Goal: Book appointment/travel/reservation

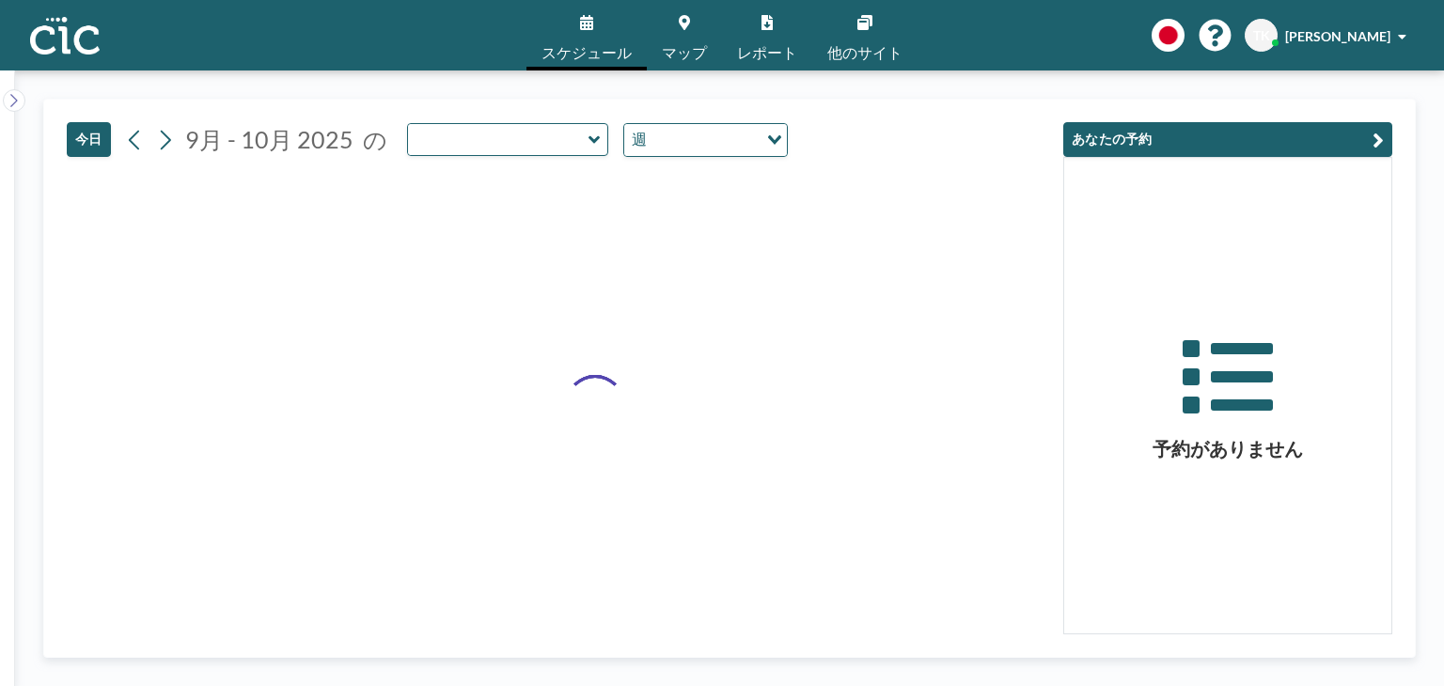
type input "Madara"
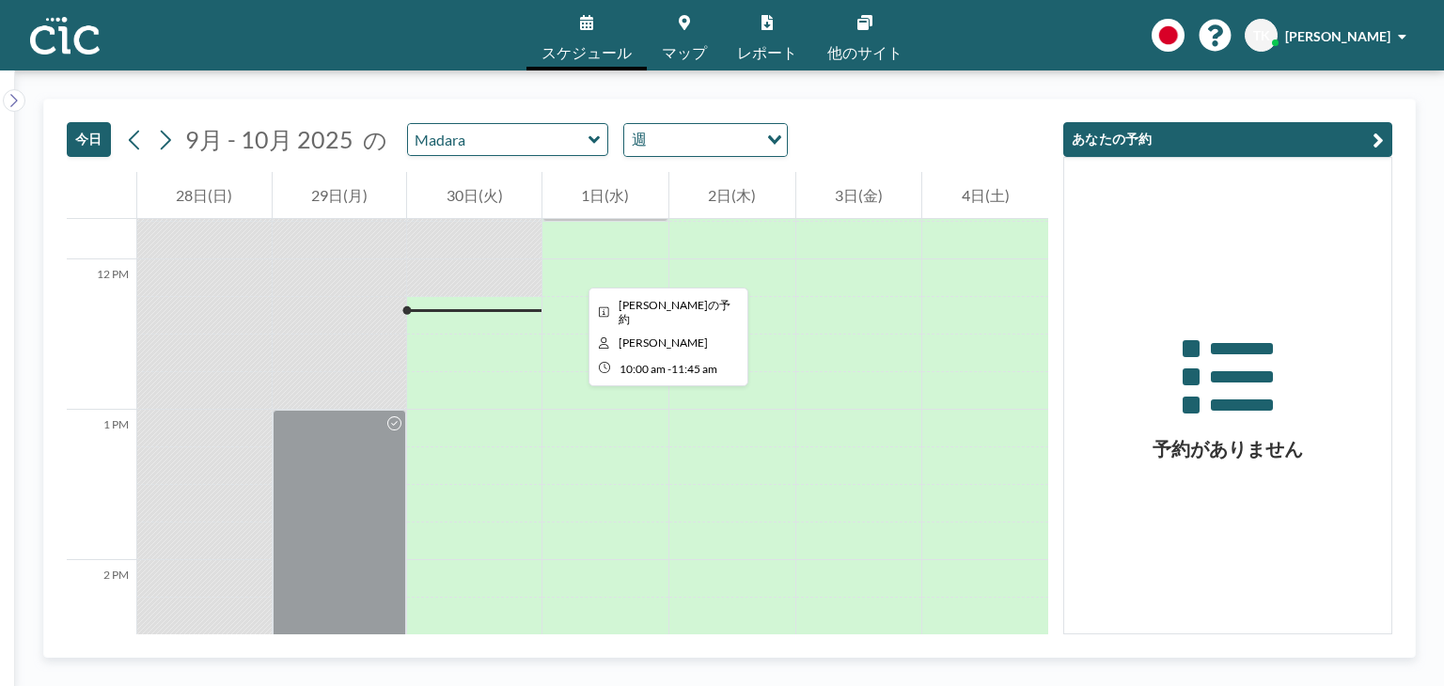
scroll to position [1786, 0]
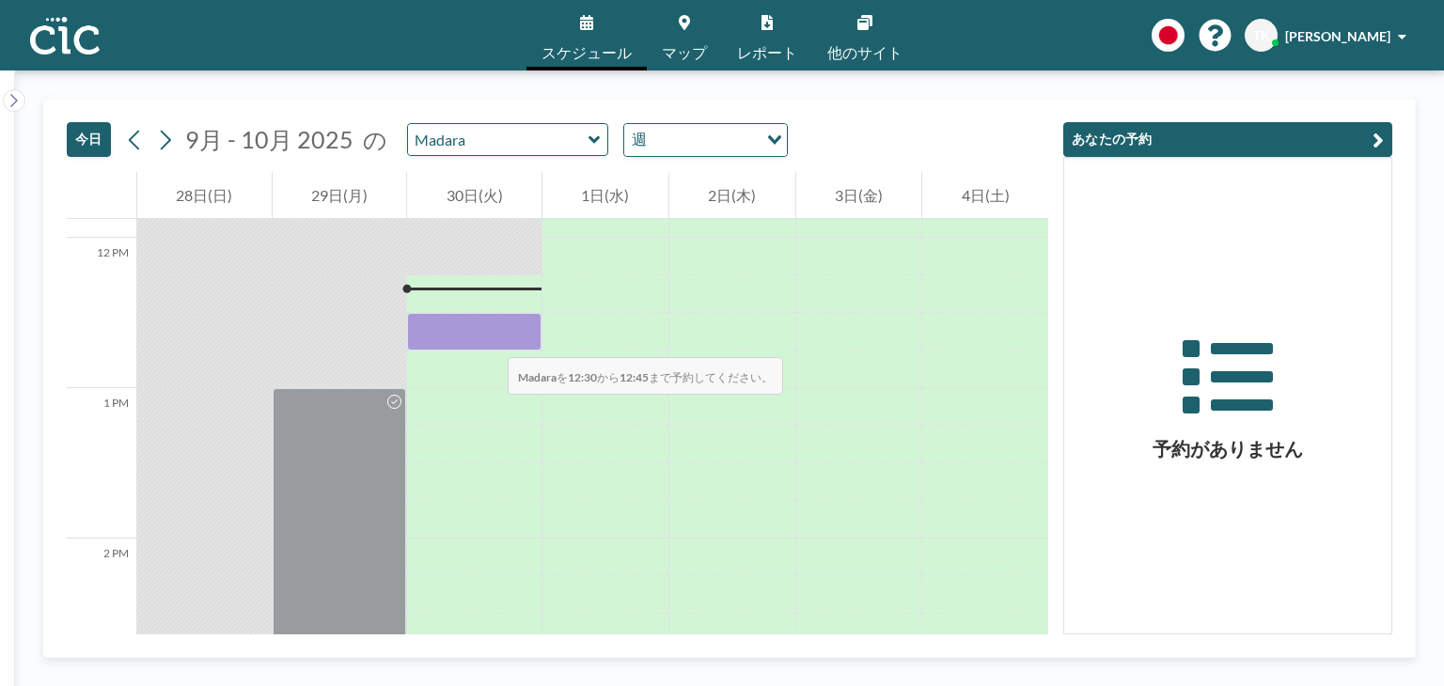
click at [489, 338] on div at bounding box center [474, 332] width 134 height 38
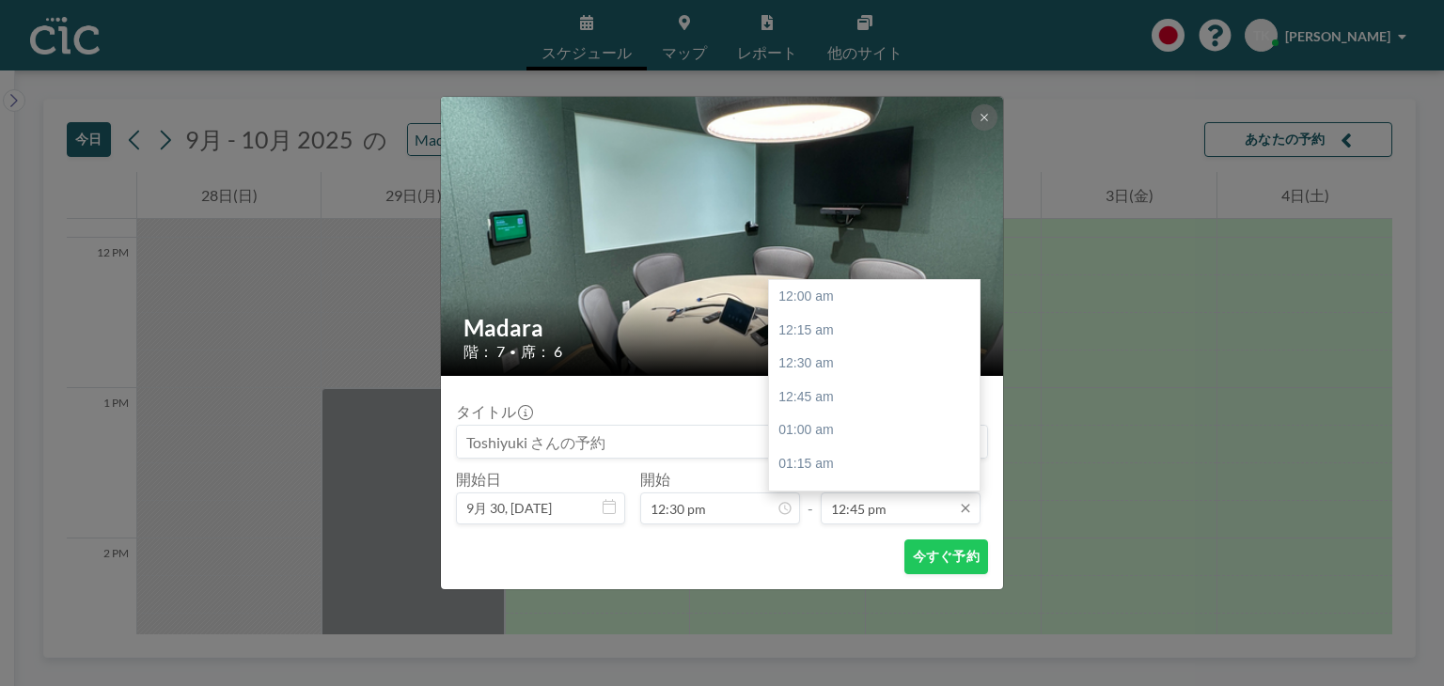
scroll to position [1707, 0]
click at [864, 512] on input "12:45 pm" at bounding box center [901, 509] width 160 height 32
click at [843, 411] on div "02:15 pm" at bounding box center [879, 403] width 220 height 34
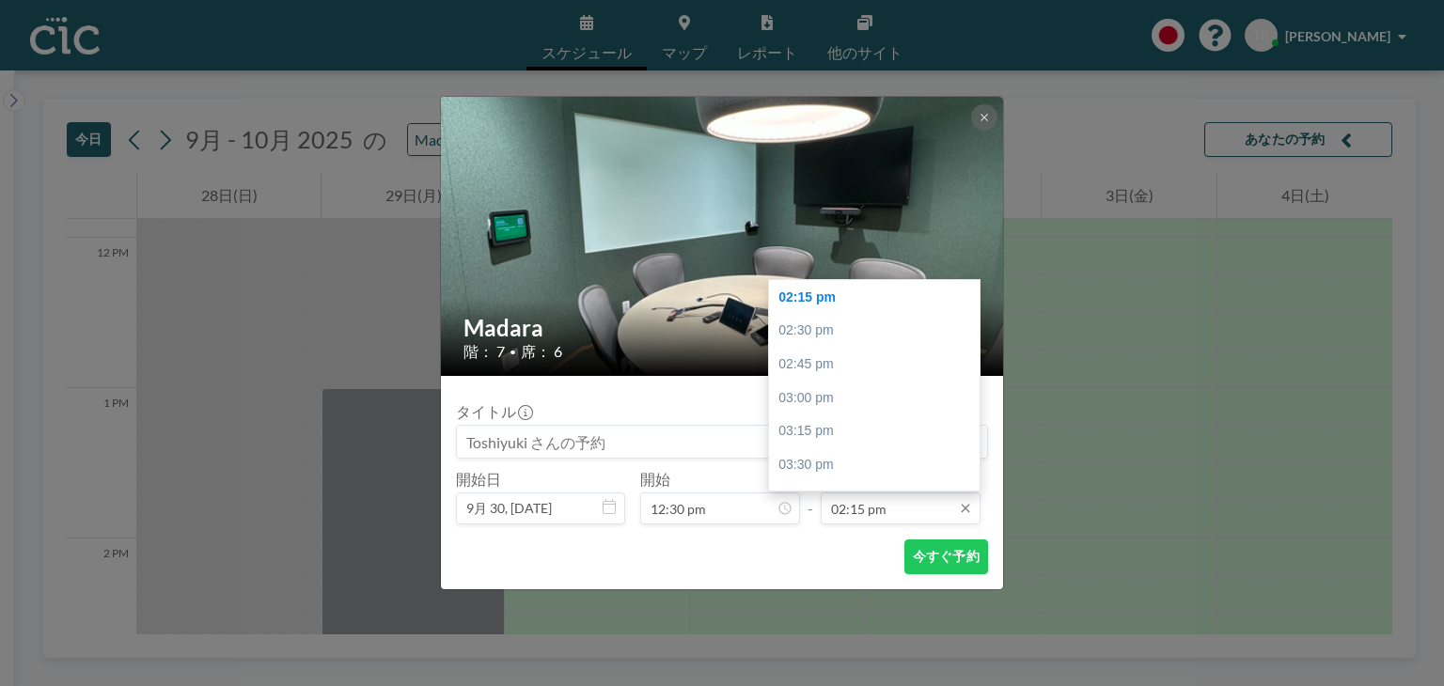
click at [907, 508] on input "02:15 pm" at bounding box center [901, 509] width 160 height 32
click at [839, 322] on div "02:30 pm" at bounding box center [879, 331] width 220 height 34
type input "02:30 pm"
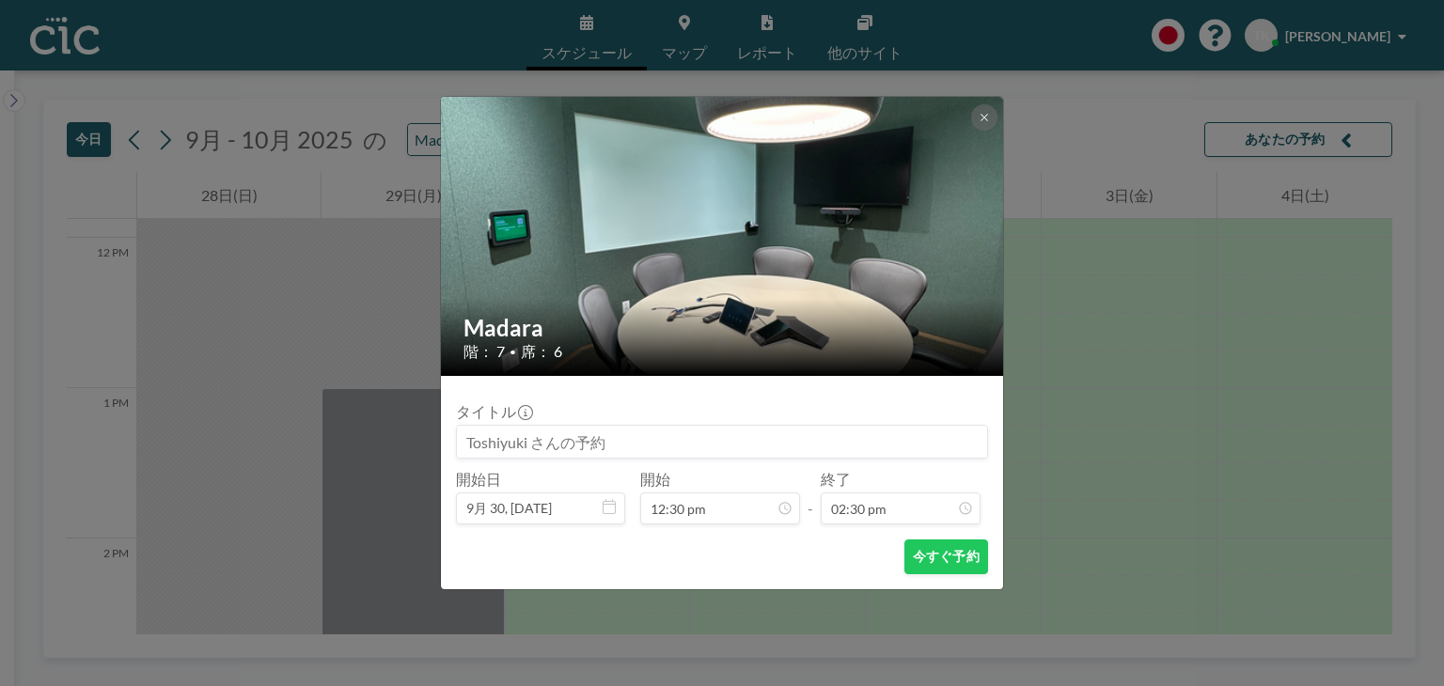
scroll to position [1940, 0]
click at [949, 567] on button "今すぐ予約" at bounding box center [946, 557] width 84 height 35
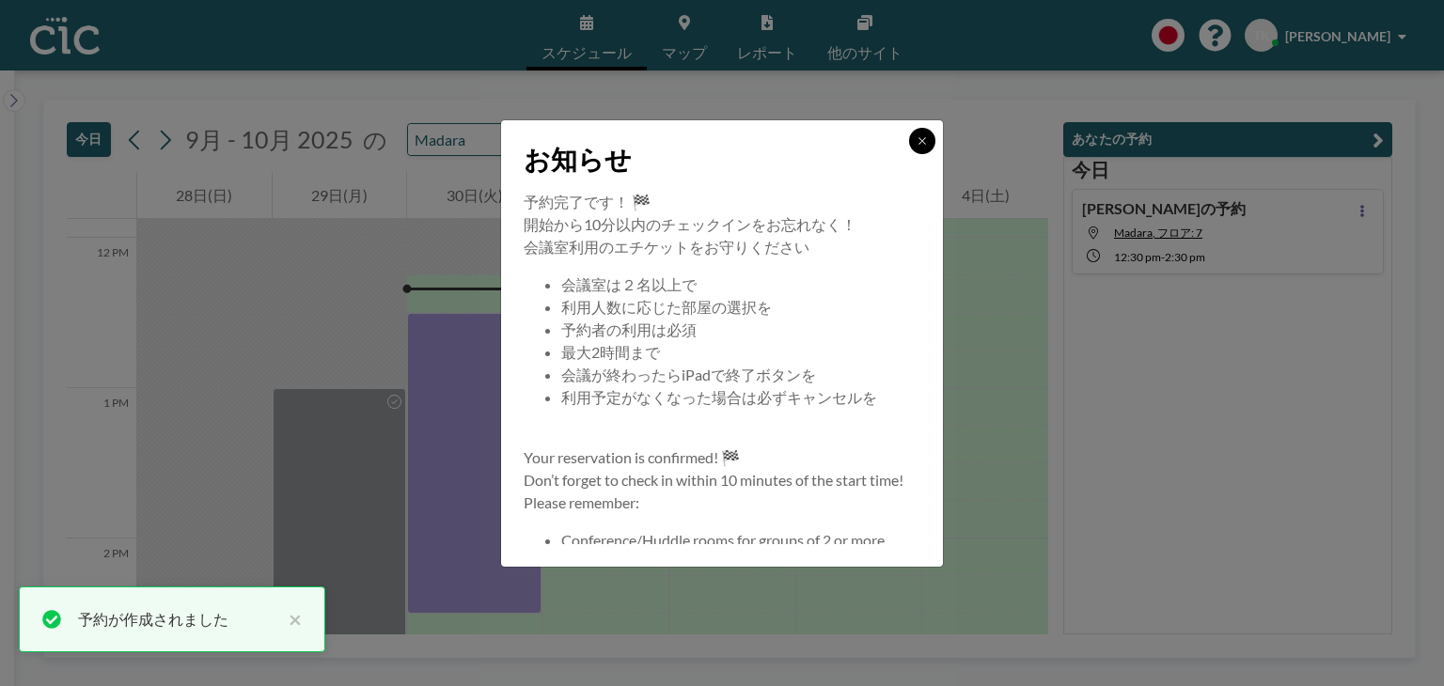
click at [932, 134] on button at bounding box center [922, 141] width 26 height 26
